Goal: Information Seeking & Learning: Learn about a topic

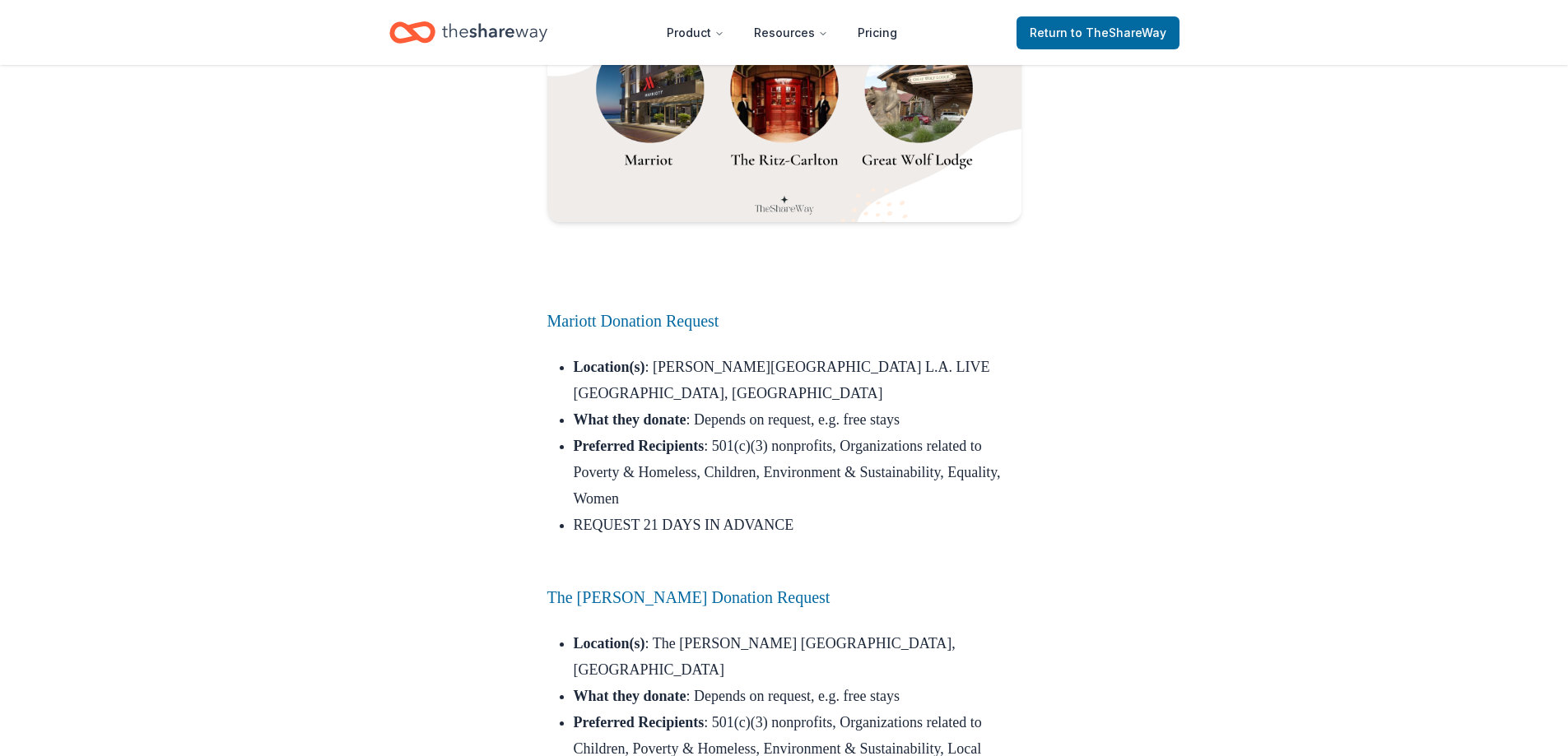
scroll to position [2633, 0]
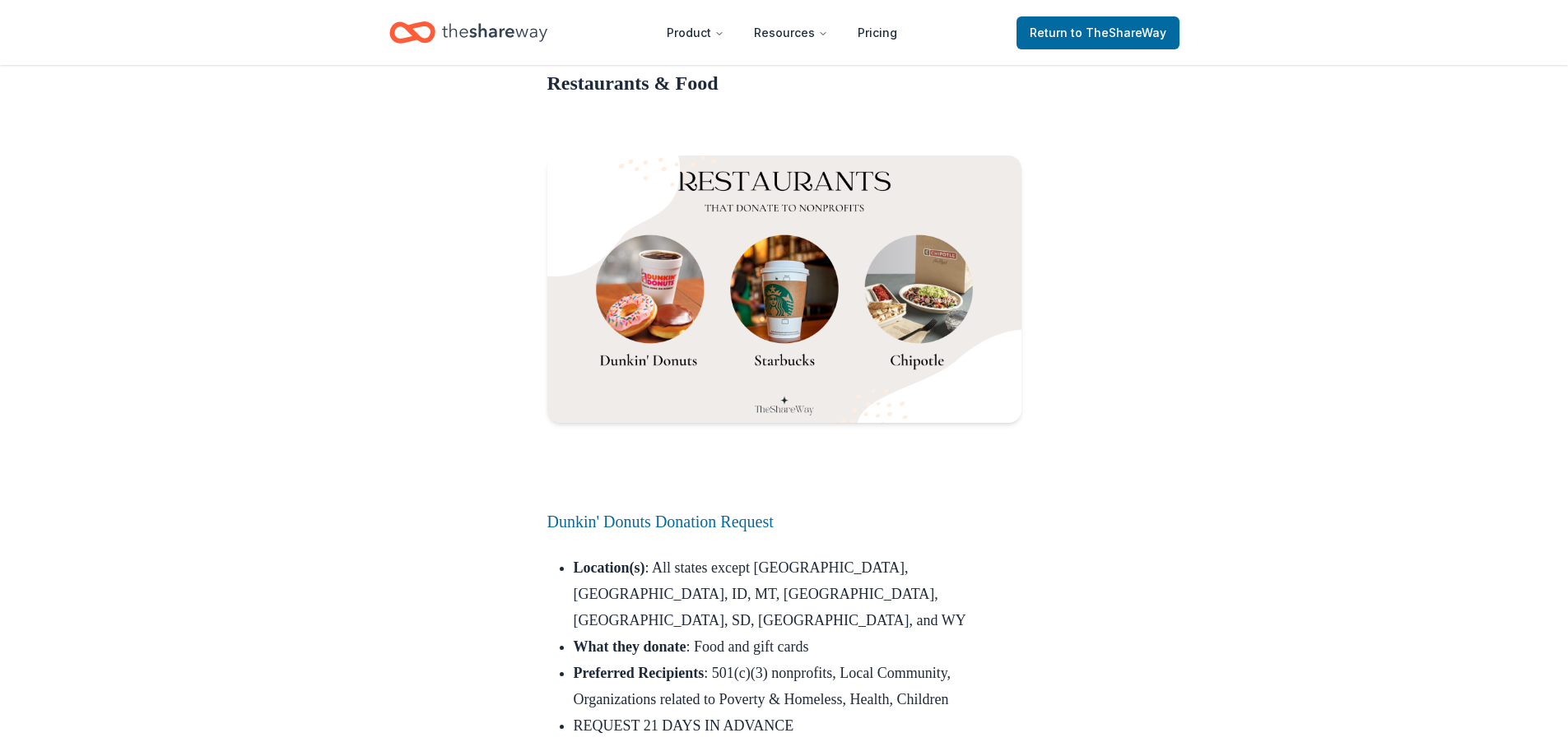
scroll to position [3373, 0]
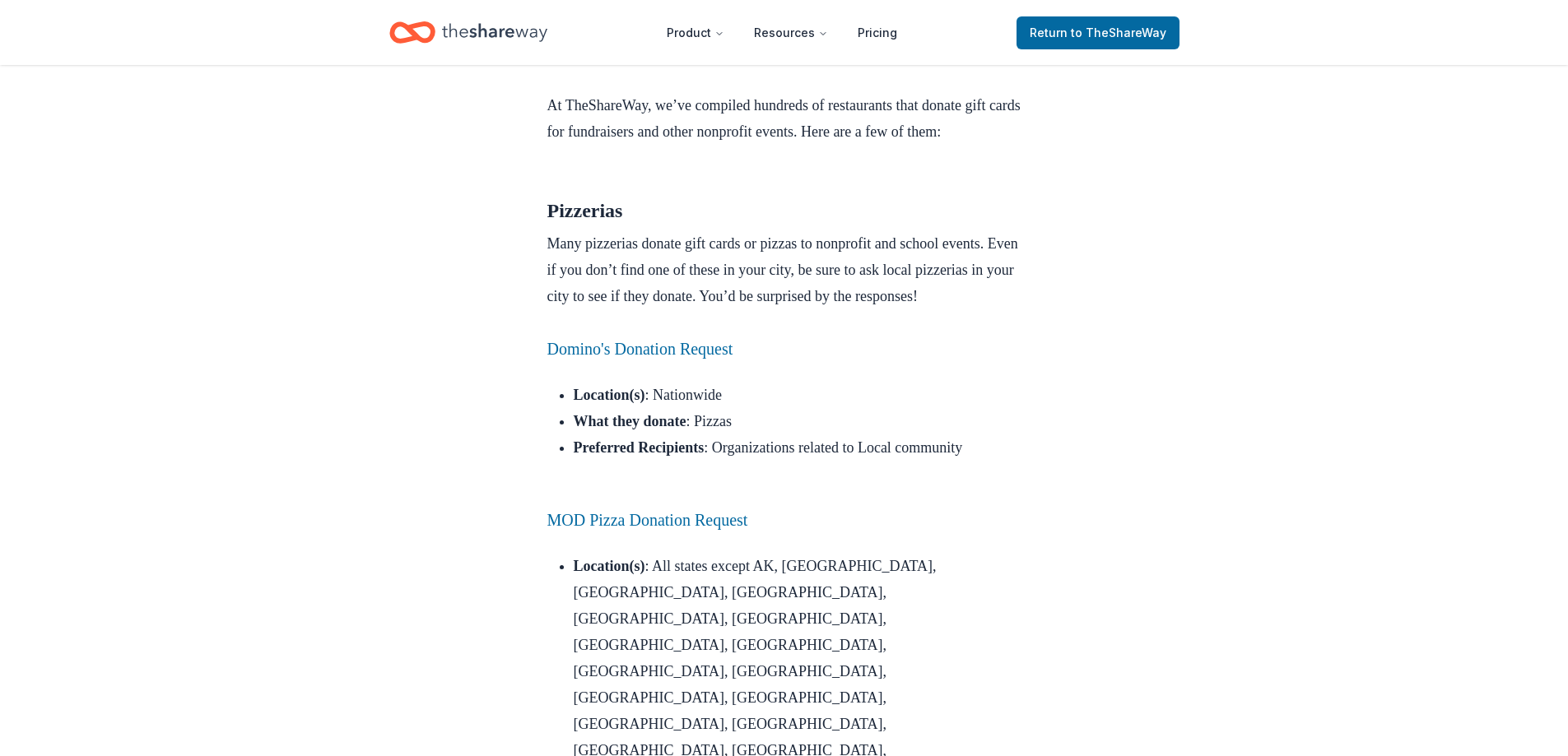
scroll to position [658, 0]
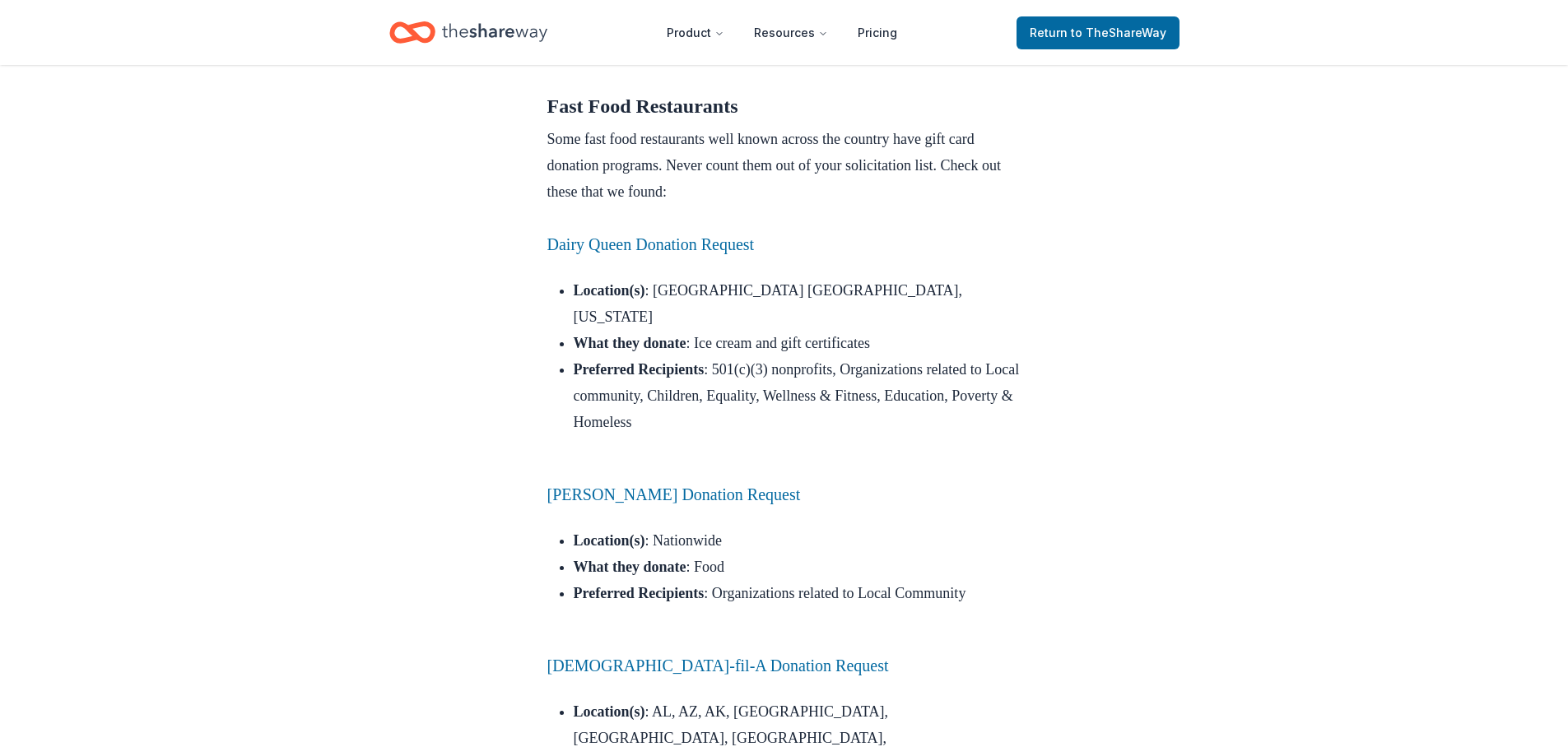
scroll to position [1892, 0]
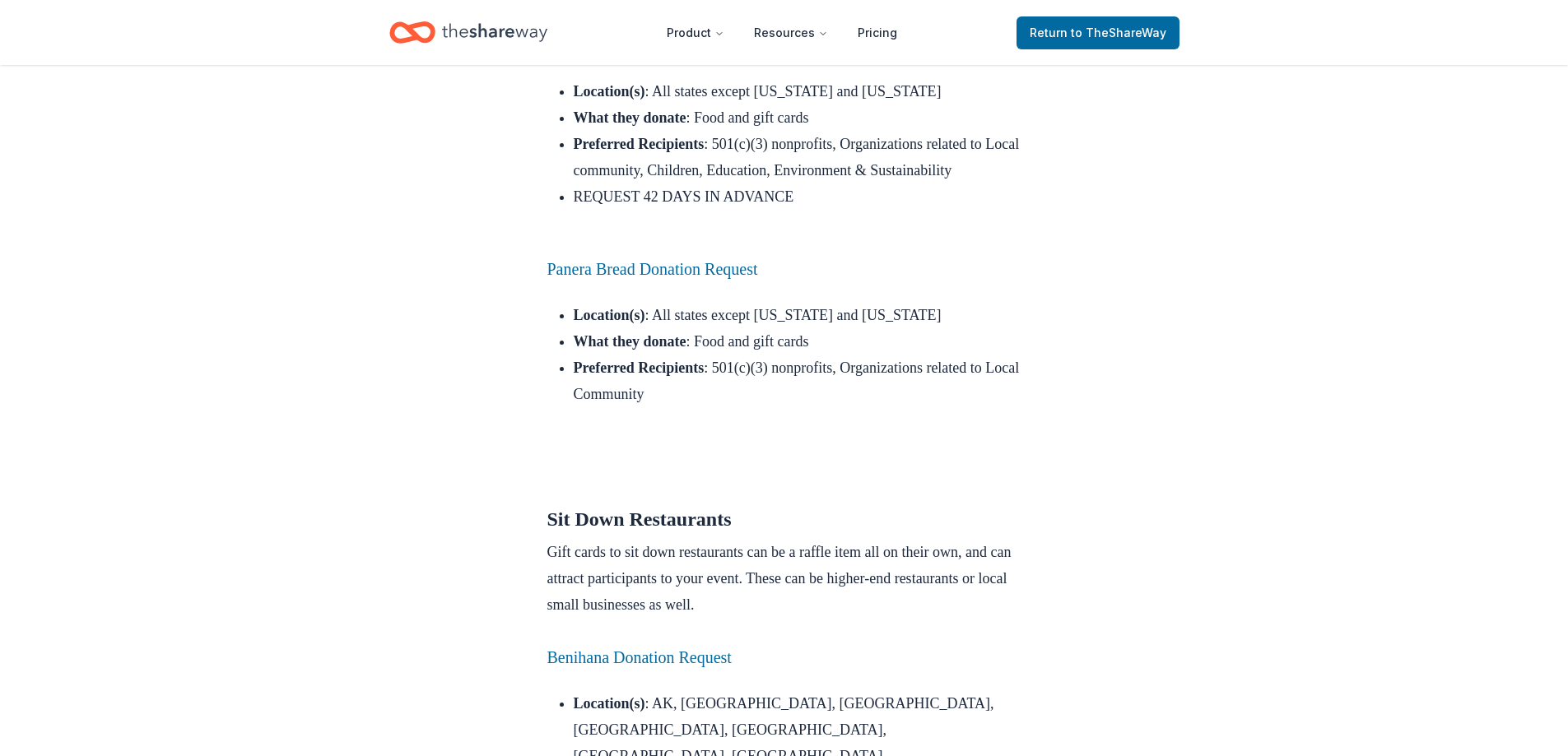
scroll to position [4438, 0]
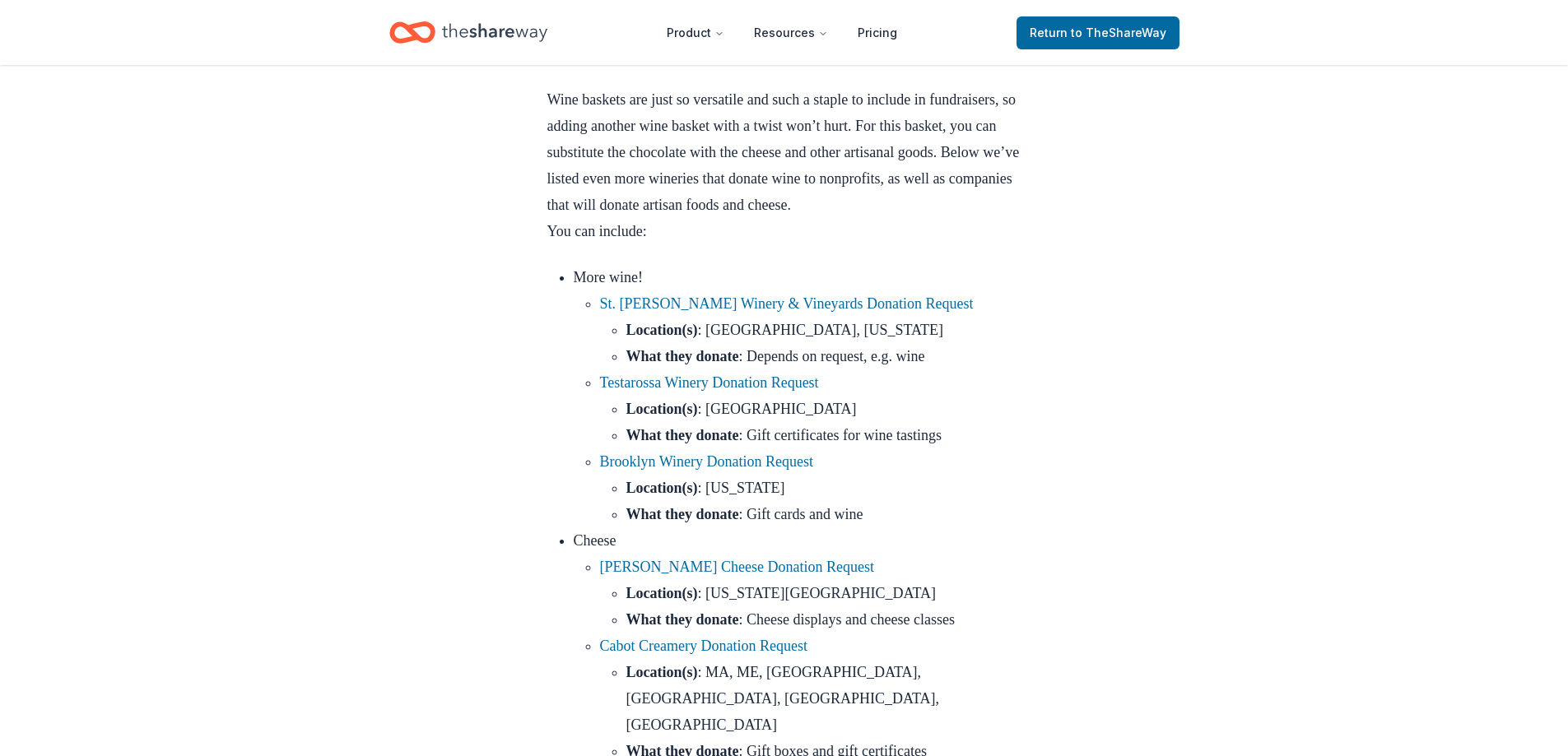
scroll to position [4196, 0]
